Goal: Information Seeking & Learning: Learn about a topic

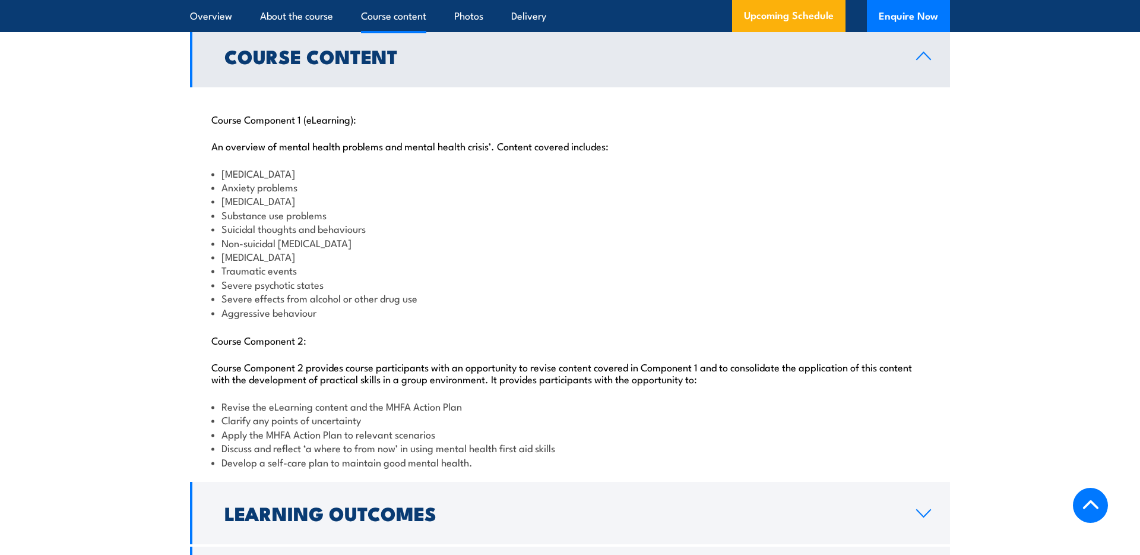
scroll to position [1212, 0]
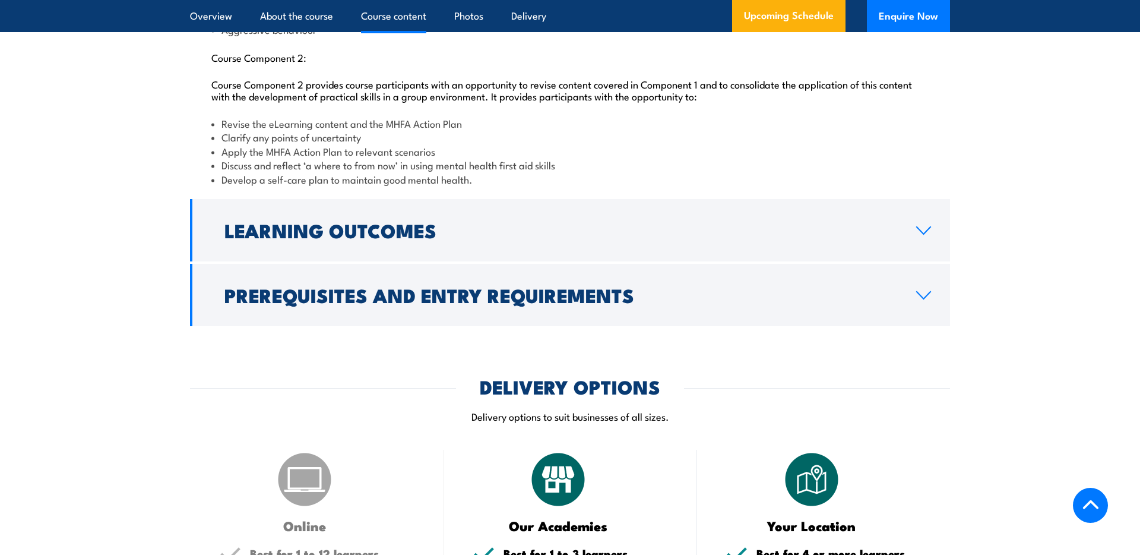
click at [467, 238] on h2 "Learning Outcomes" at bounding box center [560, 229] width 673 height 17
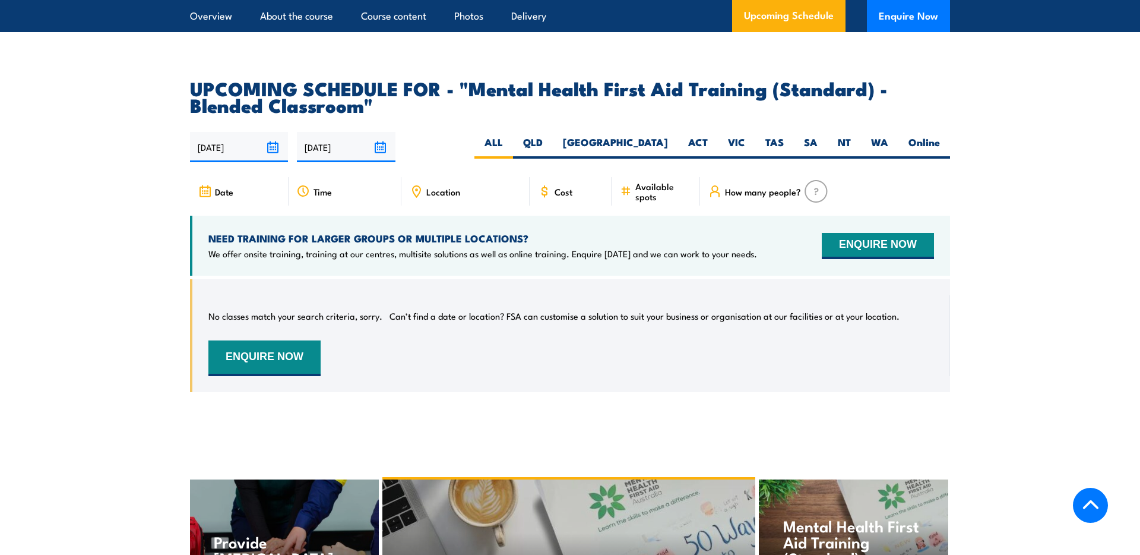
scroll to position [1939, 0]
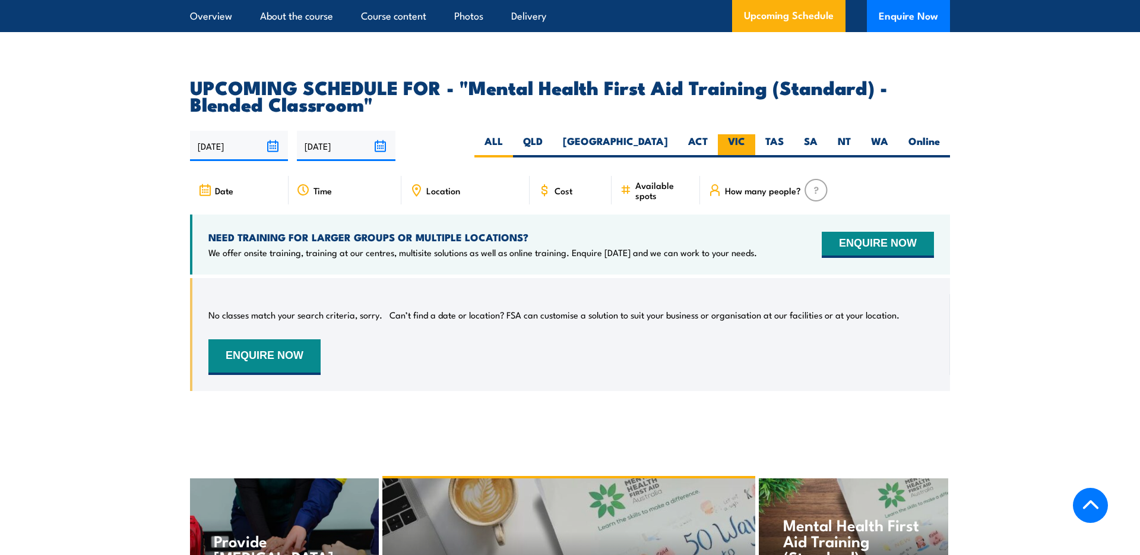
click at [742, 150] on label "VIC" at bounding box center [736, 145] width 37 height 23
click at [745, 142] on input "VIC" at bounding box center [749, 138] width 8 height 8
radio input "true"
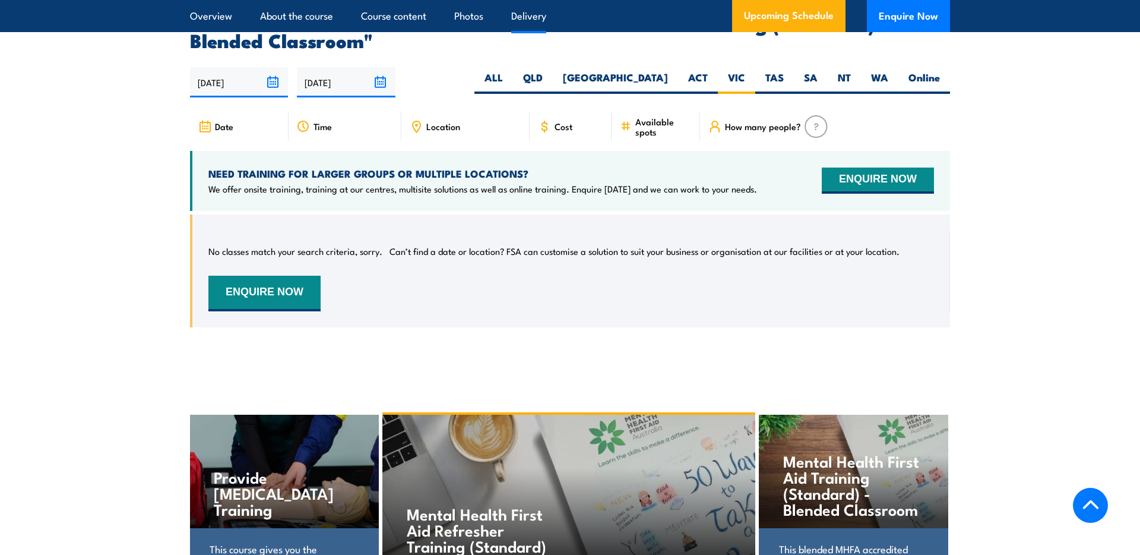
scroll to position [2356, 0]
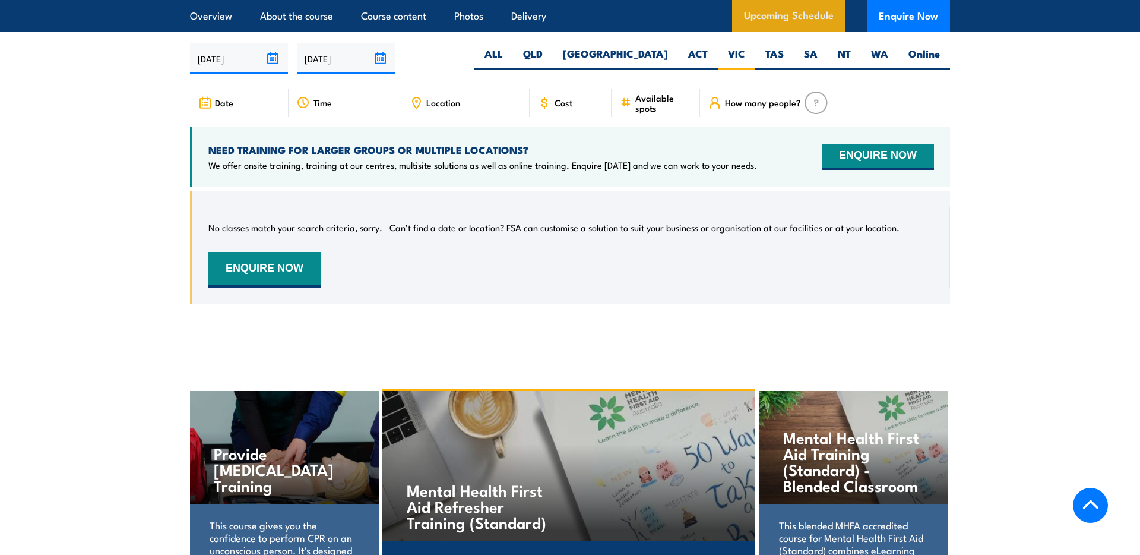
click at [800, 12] on link "Upcoming Schedule" at bounding box center [788, 16] width 113 height 32
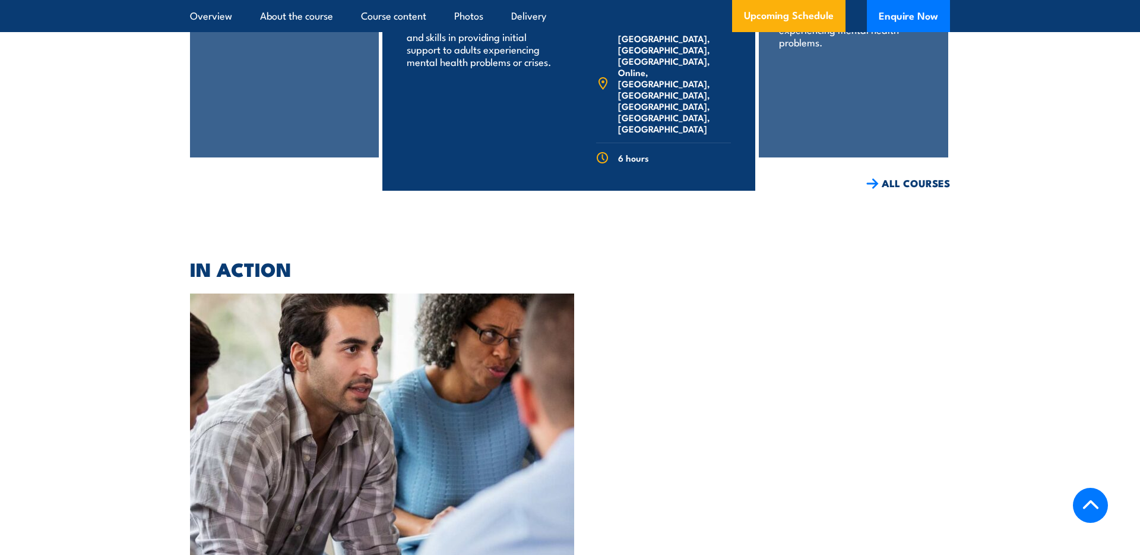
scroll to position [2910, 0]
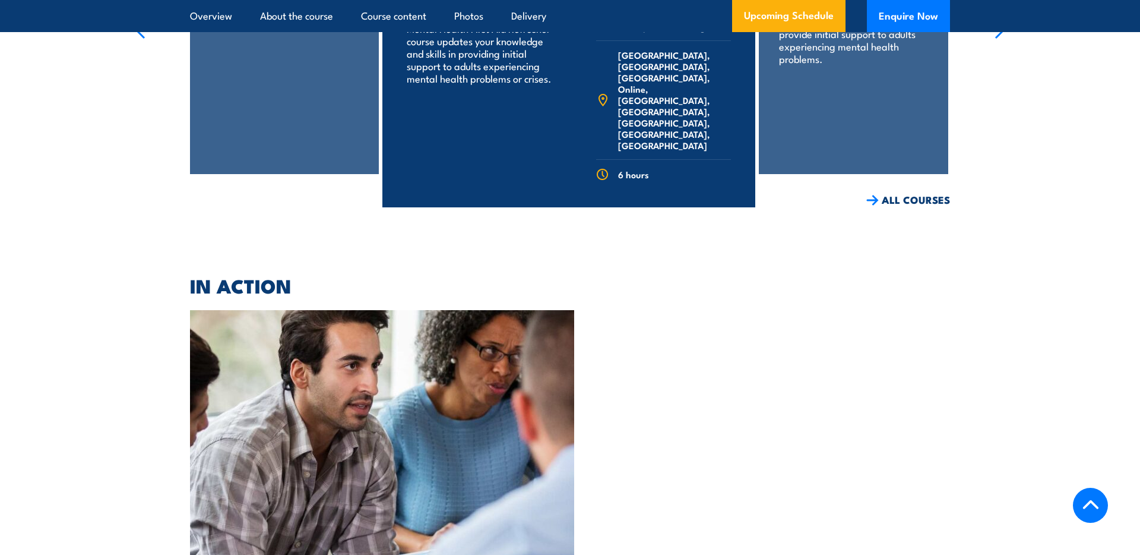
click at [680, 210] on link "COURSE DETAILS" at bounding box center [697, 225] width 118 height 31
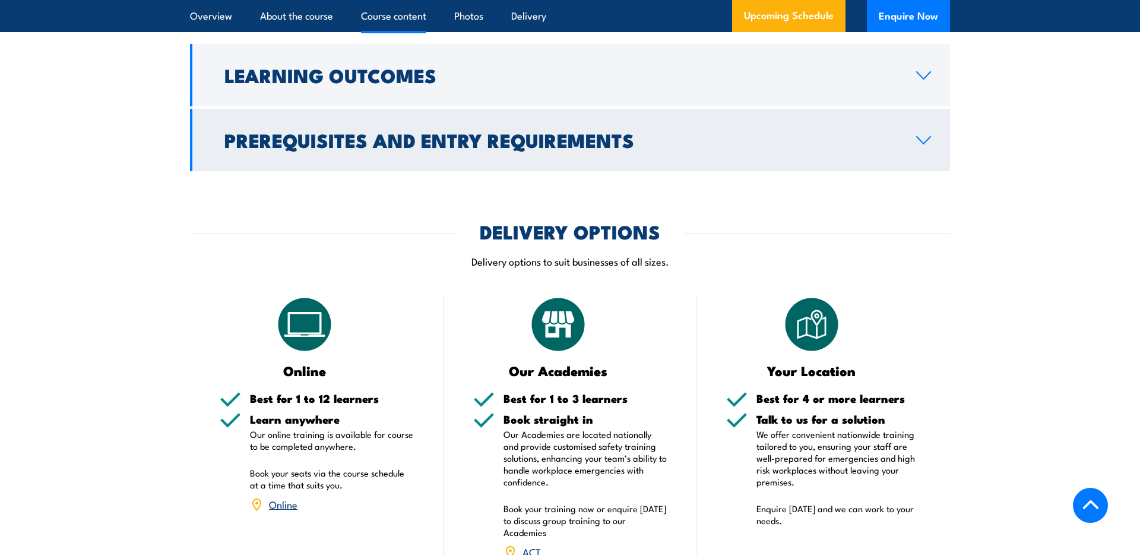
scroll to position [1566, 0]
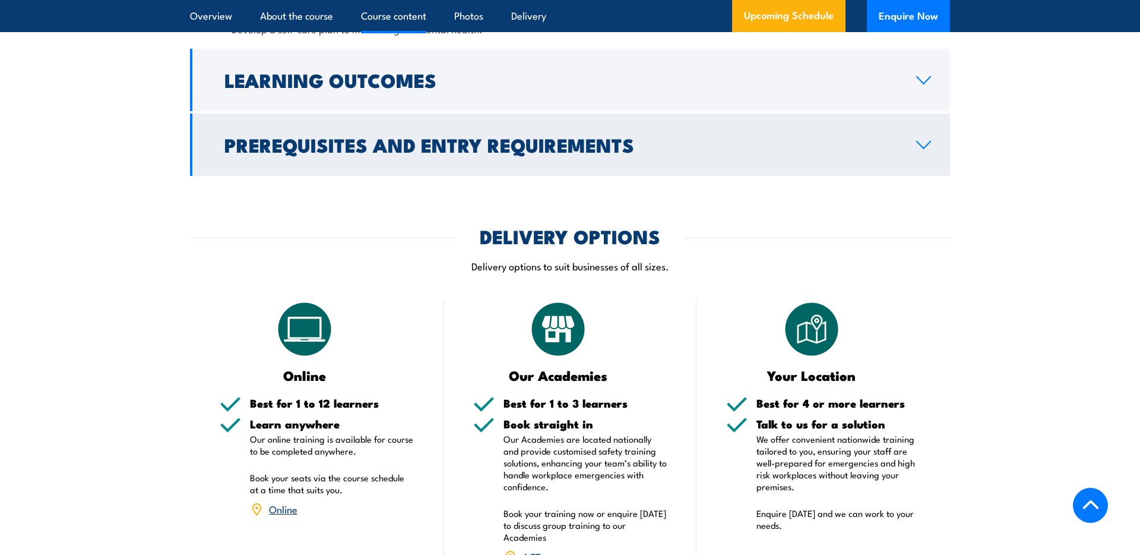
click at [894, 153] on h2 "Prerequisites and Entry Requirements" at bounding box center [560, 144] width 673 height 17
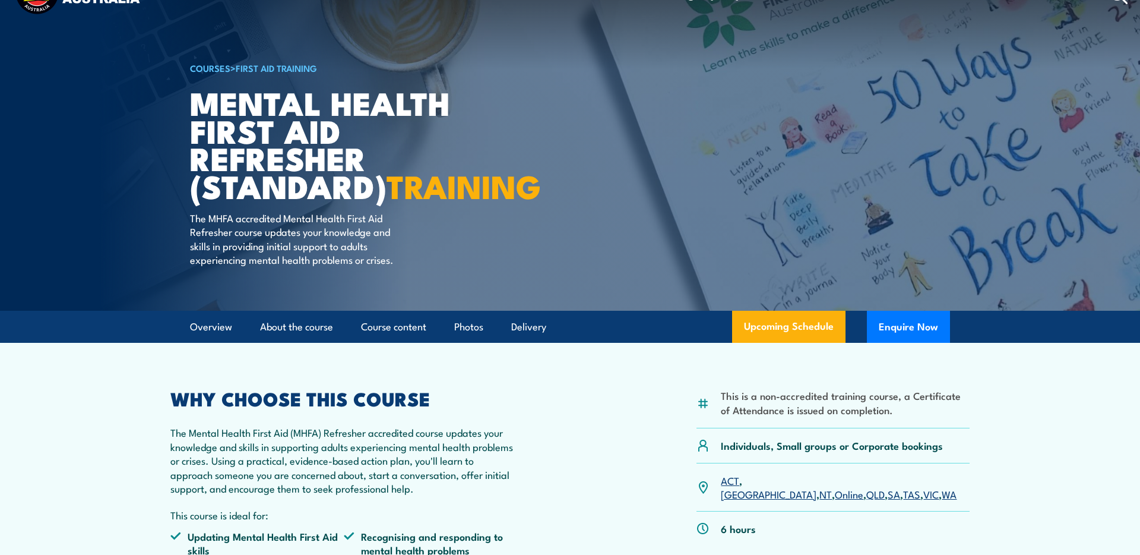
scroll to position [41, 0]
